Goal: Navigation & Orientation: Understand site structure

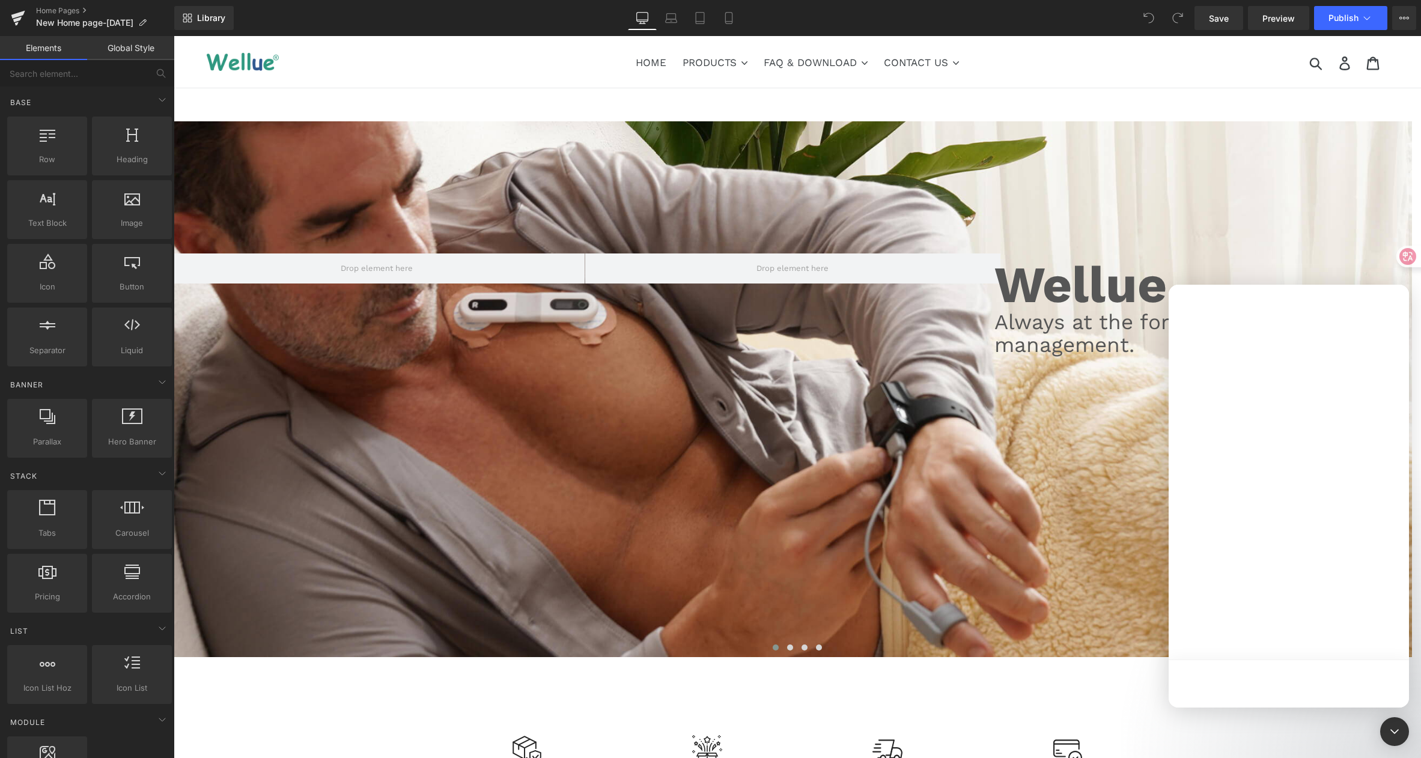
click at [1214, 73] on div at bounding box center [710, 361] width 1421 height 722
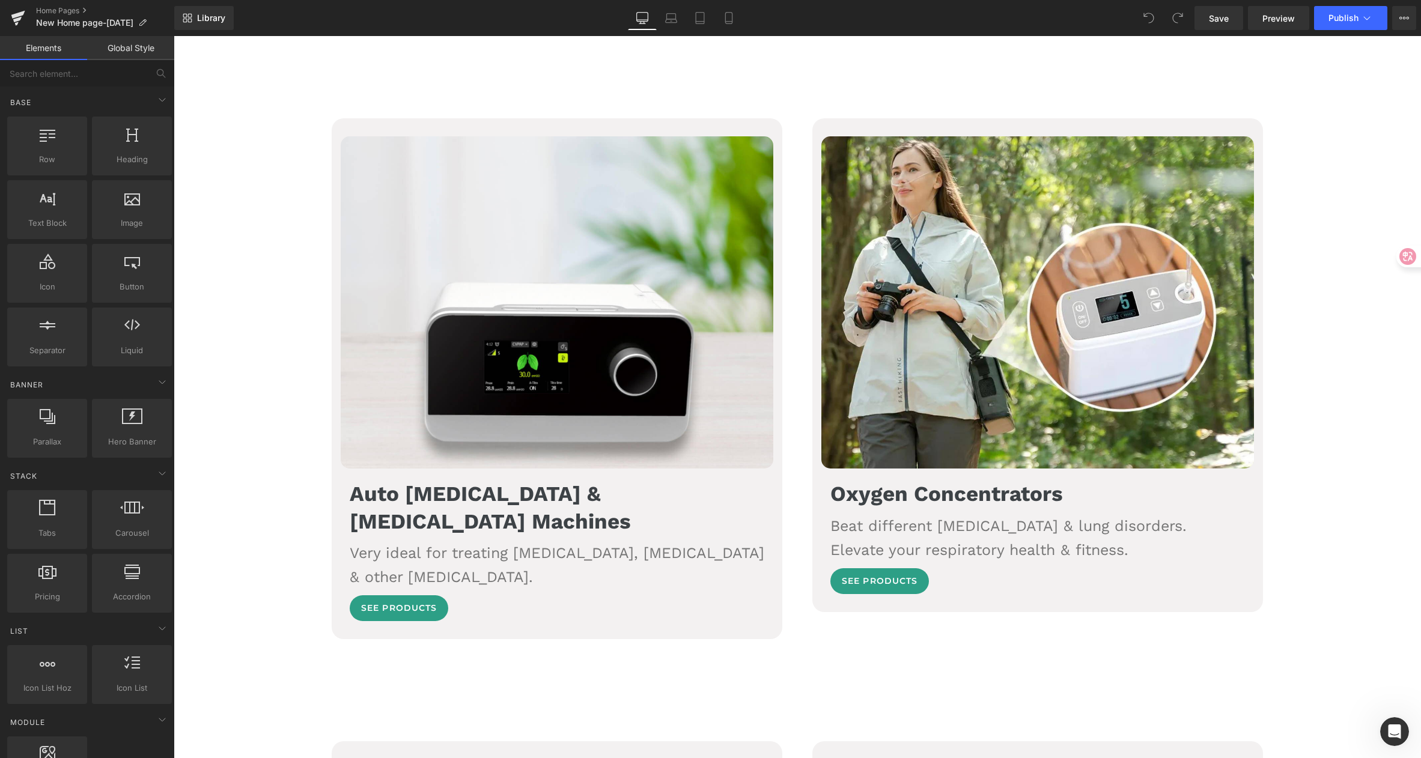
scroll to position [1264, 0]
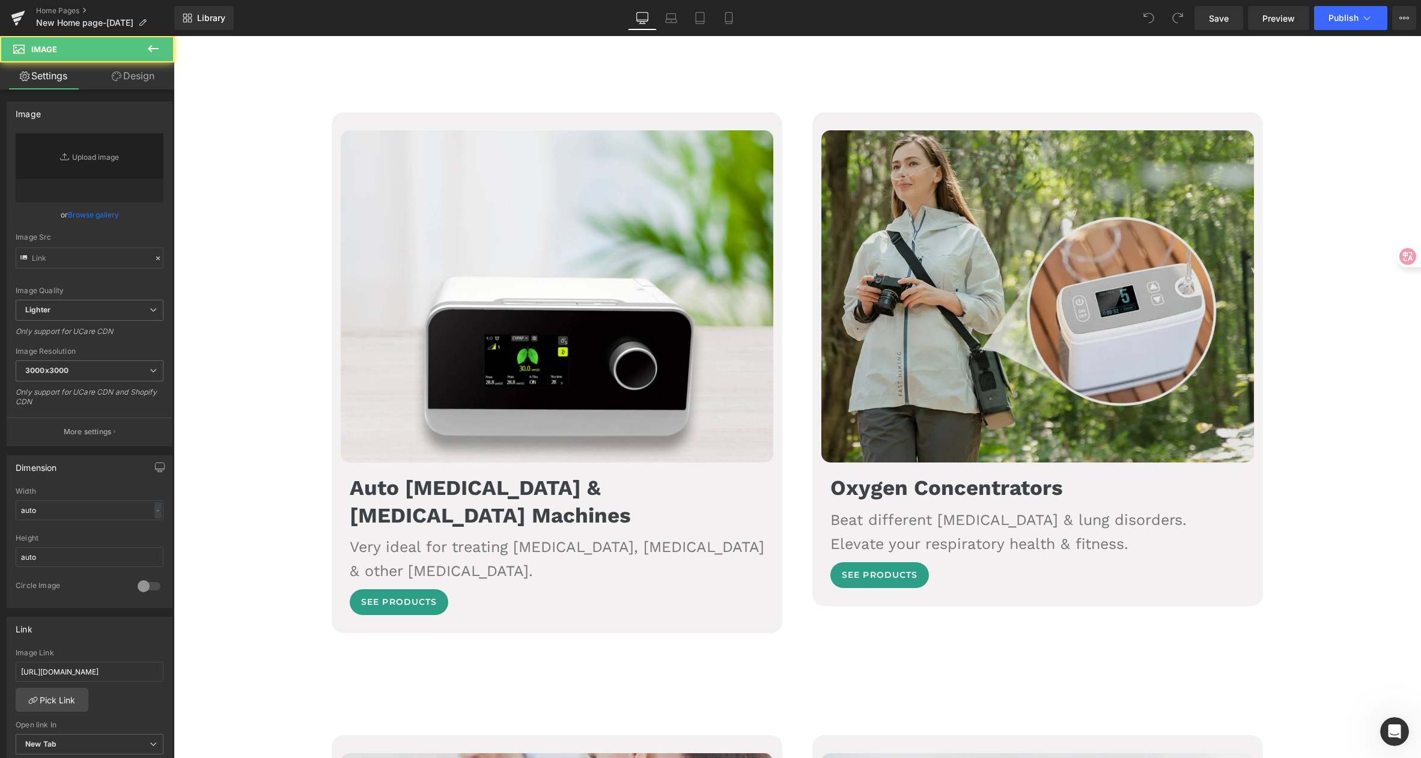
click at [1059, 382] on img at bounding box center [1037, 296] width 433 height 333
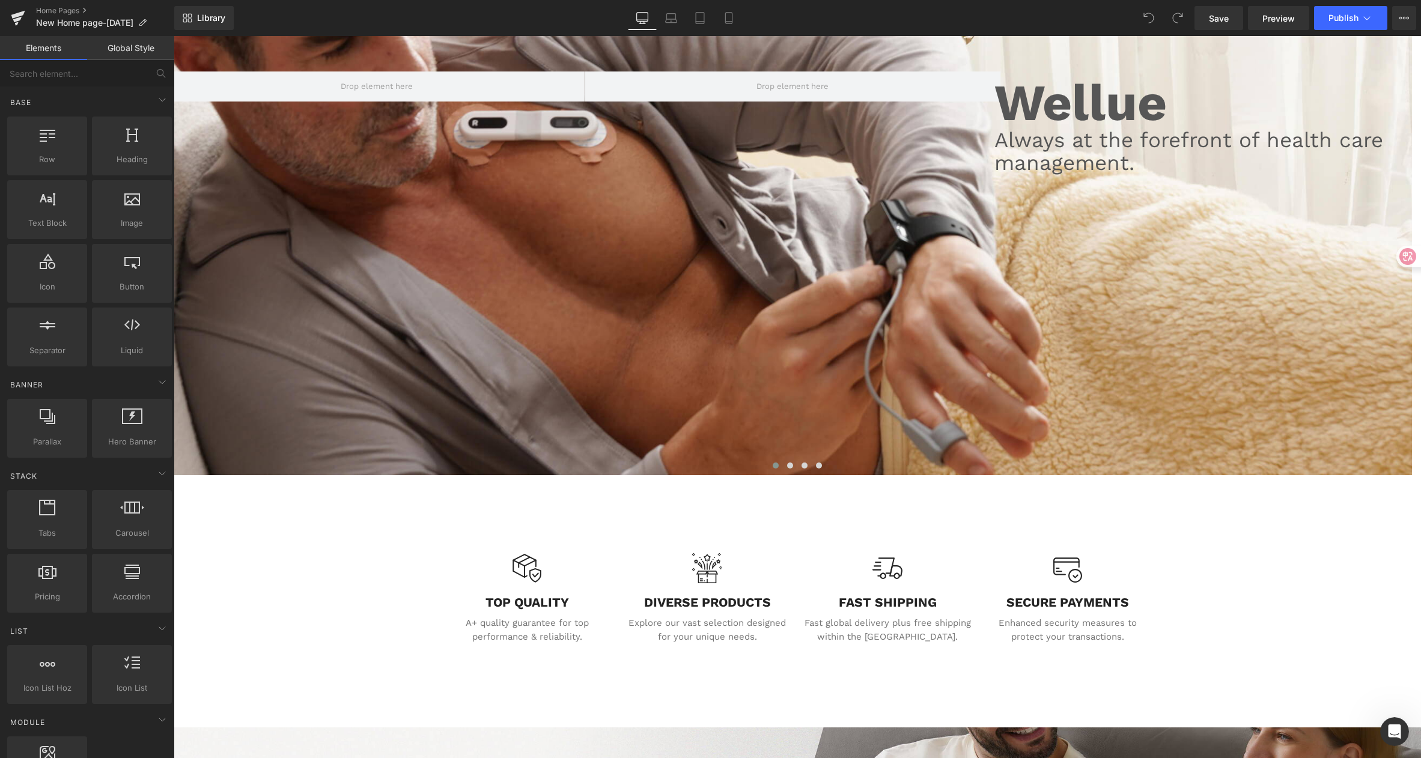
scroll to position [0, 0]
